Goal: Task Accomplishment & Management: Manage account settings

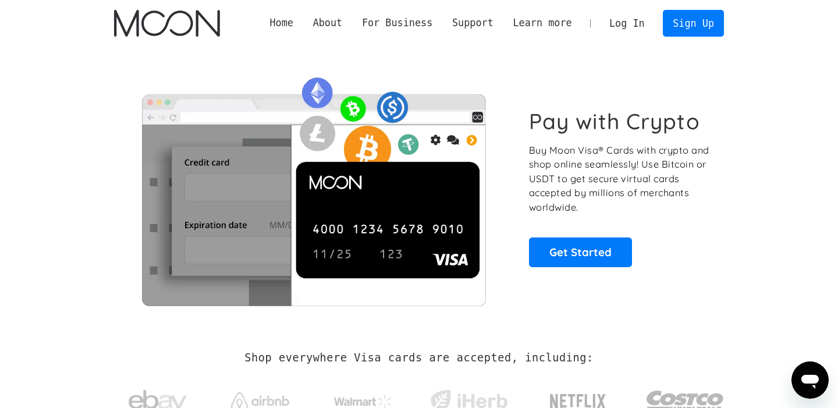
click at [616, 29] on link "Log In" at bounding box center [626, 23] width 55 height 26
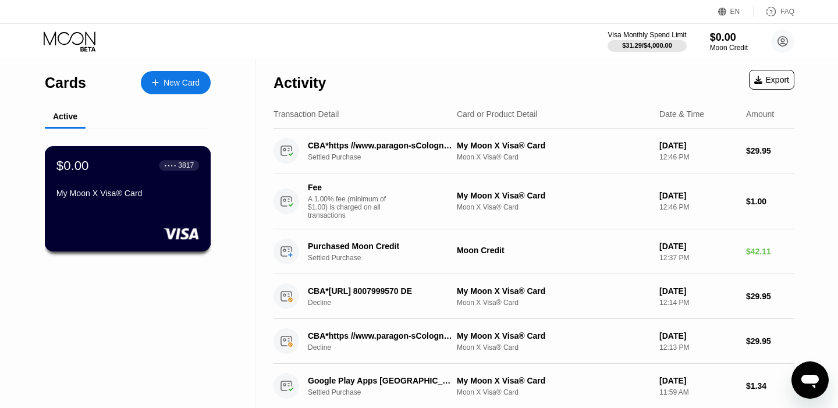
click at [150, 189] on div "My Moon X Visa® Card" at bounding box center [127, 192] width 143 height 9
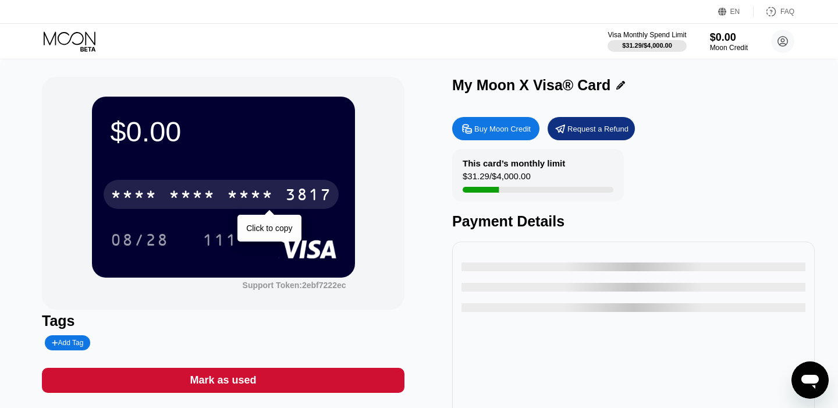
click at [265, 184] on div "* * * * * * * * * * * * 3817" at bounding box center [221, 194] width 235 height 29
